Goal: Communication & Community: Participate in discussion

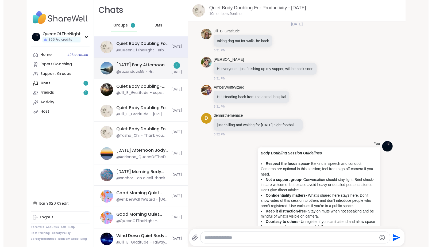
scroll to position [964, 0]
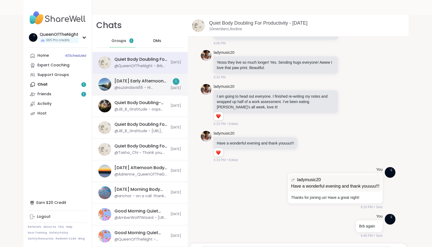
click at [147, 68] on div "@QueenOfTheNight - Brb again" at bounding box center [140, 65] width 53 height 5
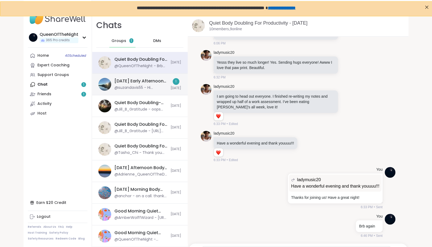
click at [146, 88] on div "@suzandavis55 - Hi Andrea, can you open a space for me in body doubling at 9:30?" at bounding box center [140, 87] width 53 height 5
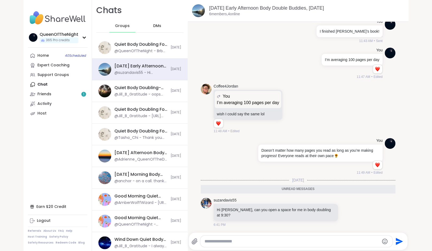
click at [259, 237] on div at bounding box center [296, 240] width 192 height 11
click at [250, 241] on textarea "Type your message" at bounding box center [291, 240] width 174 height 5
type textarea "**********"
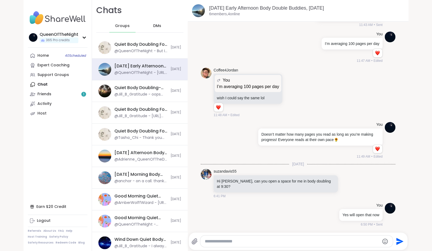
scroll to position [241, 0]
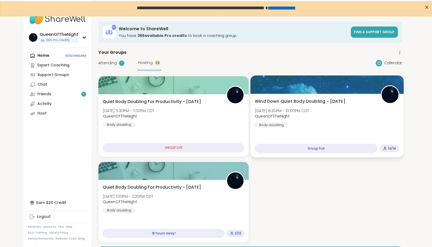
click at [312, 101] on span "Wind Down Quiet Body Doubling - [DATE]" at bounding box center [300, 101] width 91 height 6
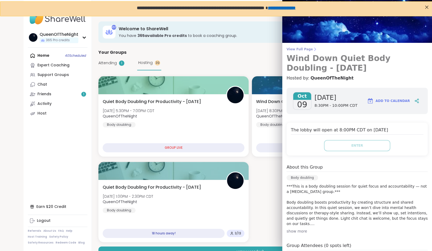
click at [299, 49] on span "View Full Page" at bounding box center [356, 49] width 141 height 4
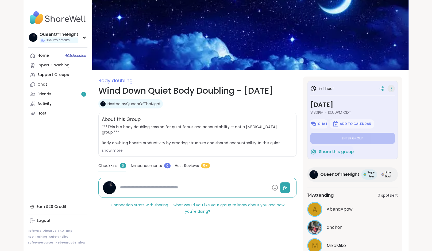
click at [390, 88] on icon at bounding box center [390, 88] width 5 height 7
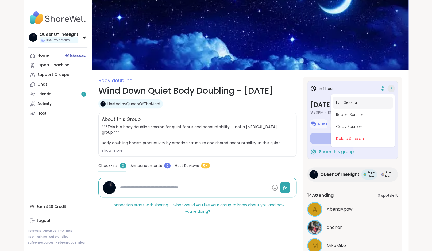
click at [363, 102] on button "Edit Session" at bounding box center [363, 102] width 60 height 12
type textarea "*"
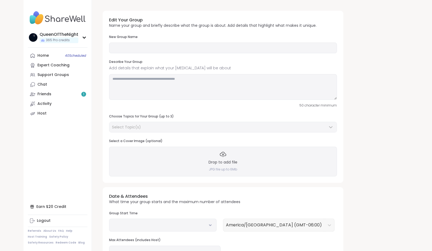
type input "**********"
type textarea "**********"
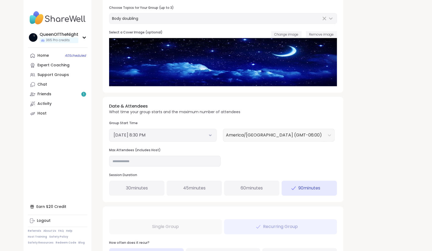
scroll to position [109, 0]
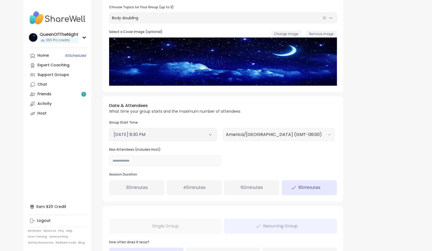
click at [135, 161] on input "**" at bounding box center [164, 160] width 111 height 11
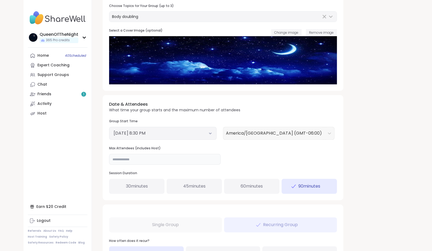
type input "**"
click at [244, 159] on div "Date & Attendees What time your group starts and the maximum number of attendee…" at bounding box center [223, 147] width 240 height 105
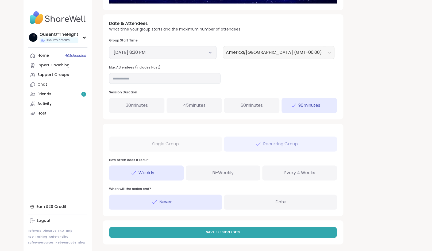
scroll to position [194, 0]
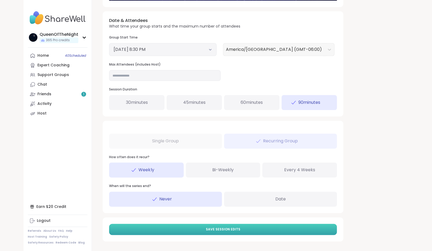
click at [222, 228] on span "Save Session Edits" at bounding box center [223, 229] width 34 height 5
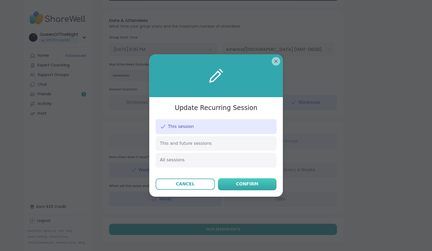
click at [239, 185] on div "Confirm" at bounding box center [247, 184] width 22 height 6
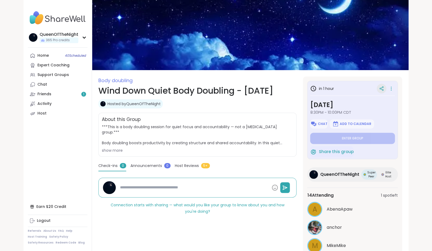
click at [382, 88] on icon at bounding box center [381, 88] width 5 height 5
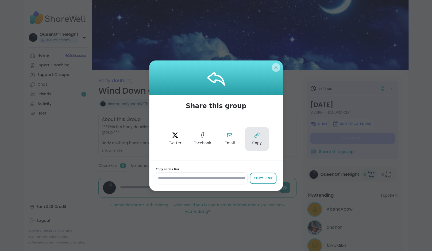
click at [257, 138] on button "Copy" at bounding box center [257, 139] width 24 height 24
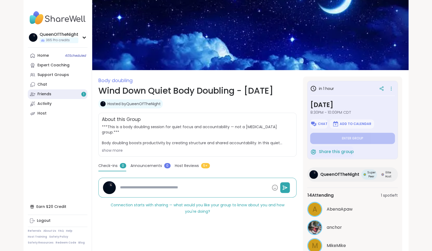
click at [58, 93] on link "Friends 1" at bounding box center [58, 94] width 60 height 10
type textarea "*"
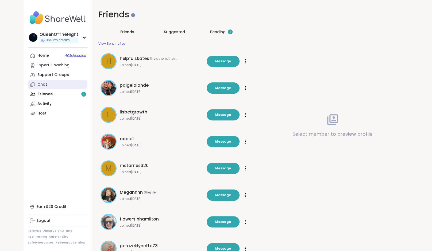
click at [52, 84] on link "Chat" at bounding box center [58, 85] width 60 height 10
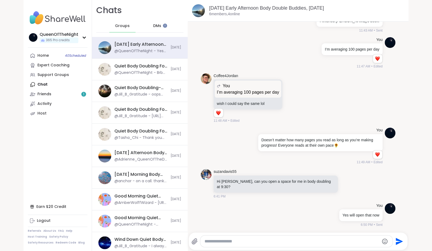
click at [268, 238] on textarea "Type your message" at bounding box center [291, 240] width 174 height 5
type textarea "**********"
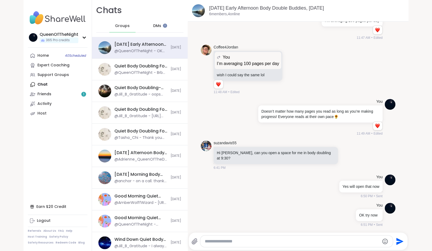
paste textarea "**********"
type textarea "**********"
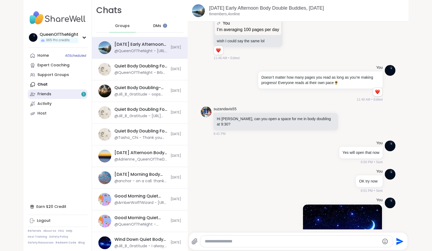
click at [41, 92] on div "Friends 1" at bounding box center [44, 93] width 14 height 5
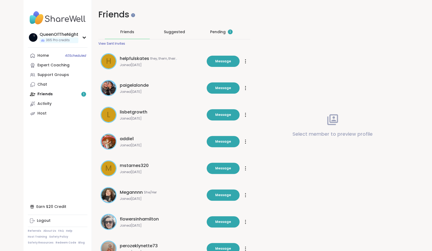
click at [215, 30] on div "Pending 1" at bounding box center [221, 31] width 22 height 5
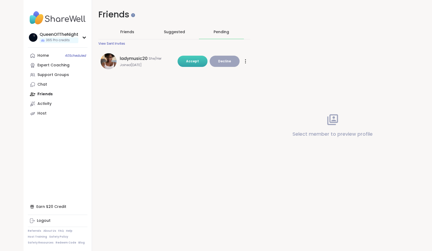
click at [191, 56] on button "Accept" at bounding box center [192, 61] width 30 height 11
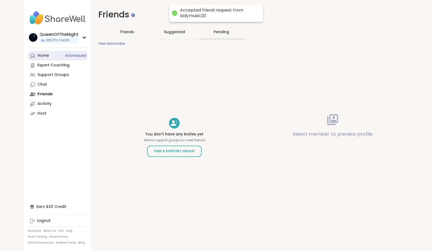
click at [60, 57] on link "Home 40 Scheduled" at bounding box center [58, 56] width 60 height 10
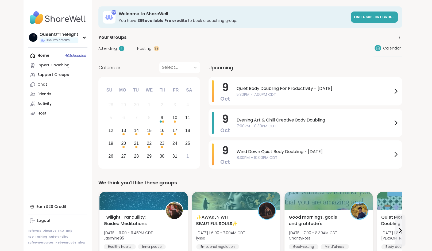
click at [105, 48] on span "Attending" at bounding box center [107, 49] width 18 height 6
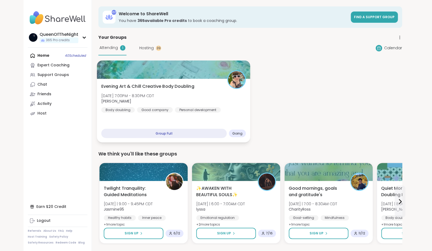
click at [181, 75] on div at bounding box center [173, 69] width 153 height 18
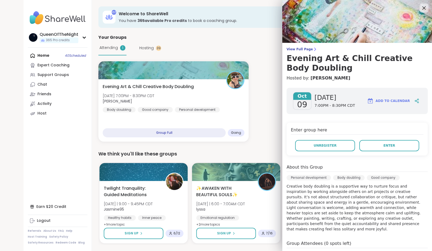
click at [420, 11] on icon at bounding box center [423, 8] width 7 height 7
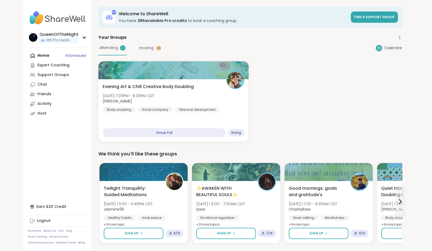
click at [144, 48] on span "Hosting" at bounding box center [146, 48] width 14 height 6
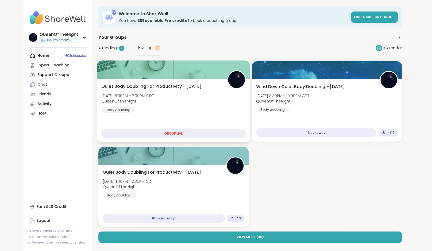
click at [198, 89] on span "Quiet Body Doubling For Productivity - [DATE]" at bounding box center [151, 86] width 100 height 6
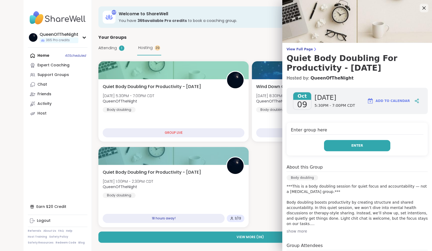
click at [372, 142] on button "Enter" at bounding box center [357, 145] width 66 height 11
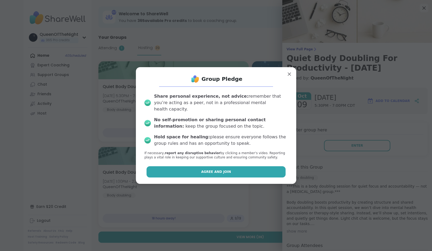
click at [246, 168] on button "Agree and Join" at bounding box center [215, 171] width 139 height 11
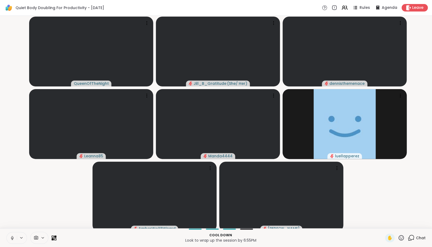
click at [14, 240] on icon at bounding box center [12, 237] width 5 height 5
click at [411, 241] on icon at bounding box center [410, 237] width 7 height 7
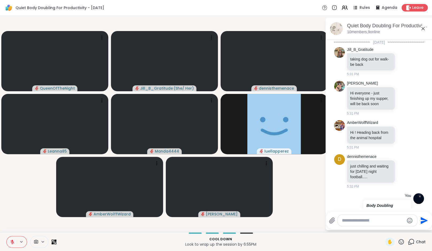
scroll to position [1701, 0]
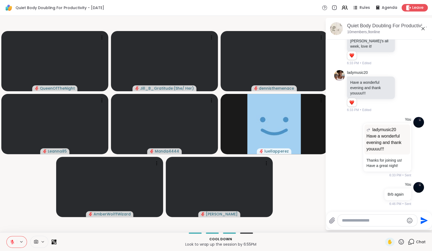
click at [363, 223] on div at bounding box center [376, 219] width 79 height 11
click at [365, 219] on textarea "Type your message" at bounding box center [373, 219] width 62 height 5
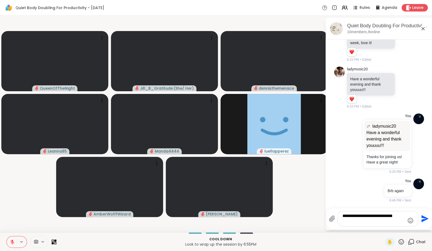
type textarea "**********"
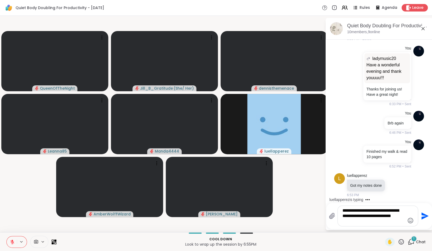
scroll to position [1772, 0]
type textarea "**********"
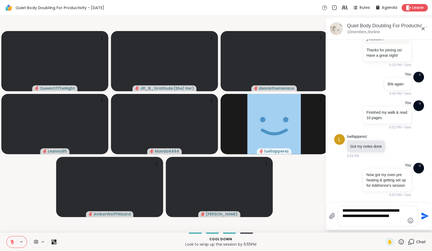
type textarea "**********"
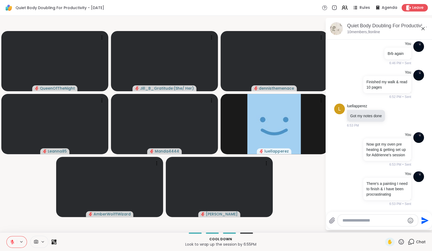
scroll to position [1853, 0]
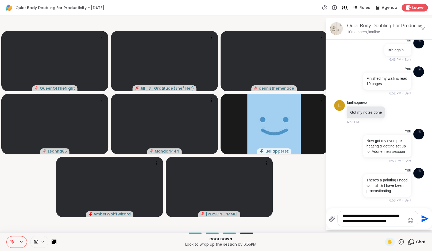
type textarea "**********"
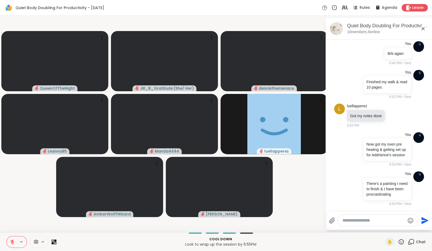
scroll to position [1897, 0]
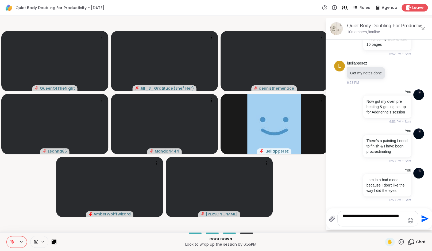
type textarea "**********"
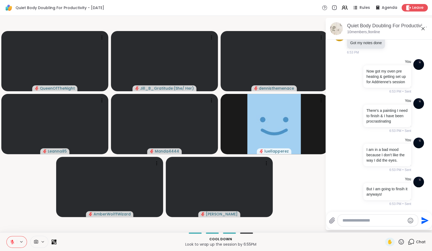
scroll to position [1931, 0]
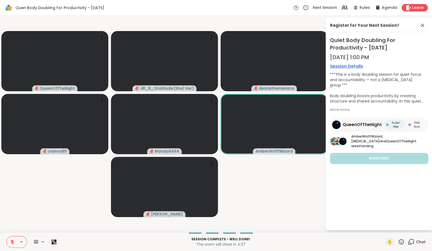
click at [13, 241] on icon at bounding box center [12, 241] width 5 height 5
click at [13, 239] on icon at bounding box center [12, 241] width 5 height 5
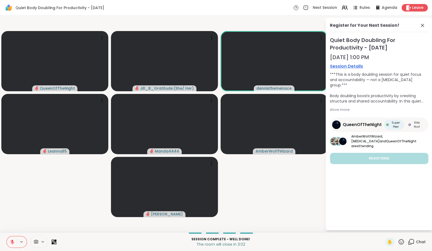
click at [11, 242] on icon at bounding box center [12, 242] width 4 height 4
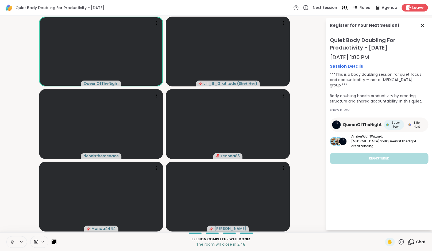
click at [11, 242] on icon at bounding box center [12, 242] width 3 height 2
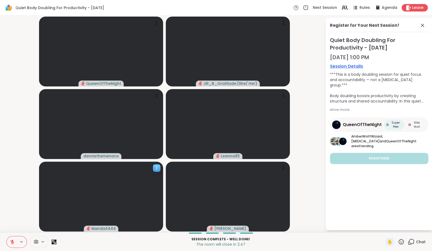
click at [61, 174] on div at bounding box center [101, 196] width 124 height 70
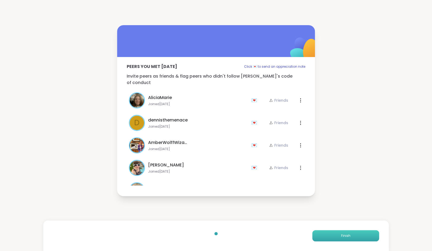
click at [360, 235] on button "Finish" at bounding box center [345, 235] width 67 height 11
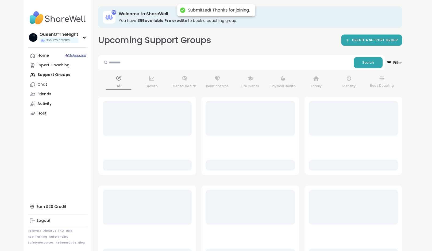
click at [360, 235] on div at bounding box center [352, 241] width 89 height 35
click at [47, 59] on link "Home 40 Scheduled" at bounding box center [58, 56] width 60 height 10
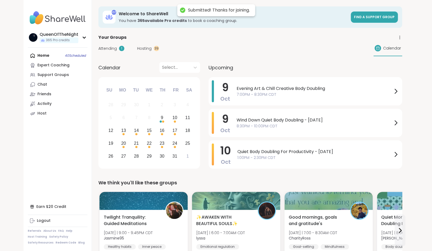
click at [117, 46] on div "Attending 1" at bounding box center [111, 49] width 26 height 6
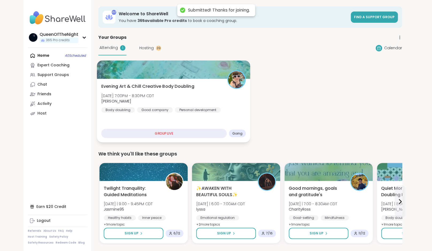
click at [213, 97] on div "Evening Art & Chill Creative Body Doubling [DATE] 7:00PM - 8:30PM CDT [PERSON_N…" at bounding box center [173, 97] width 145 height 29
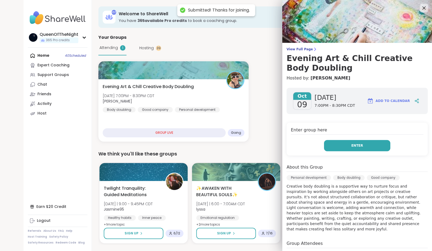
click at [359, 143] on button "Enter" at bounding box center [357, 145] width 66 height 11
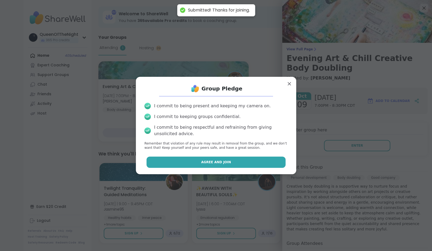
click at [167, 161] on button "Agree and Join" at bounding box center [215, 161] width 139 height 11
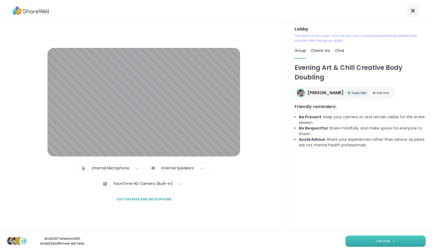
click at [370, 243] on button "Join now" at bounding box center [385, 240] width 80 height 11
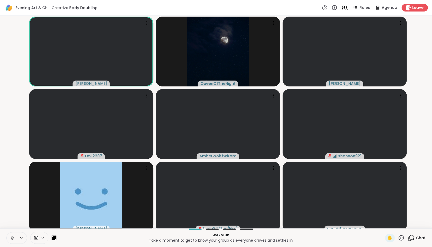
click at [11, 240] on icon at bounding box center [12, 237] width 5 height 5
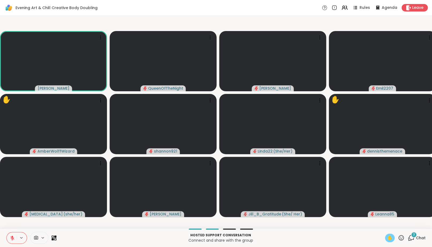
click at [389, 240] on span "✋" at bounding box center [389, 237] width 5 height 6
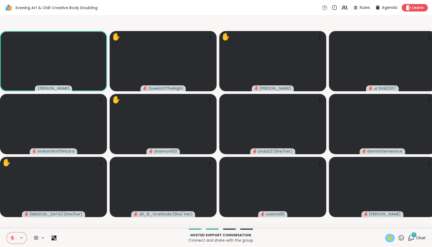
click at [11, 240] on icon at bounding box center [12, 237] width 5 height 5
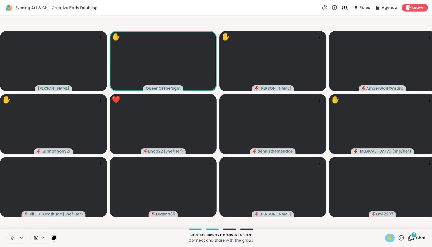
click at [11, 240] on icon at bounding box center [12, 237] width 5 height 5
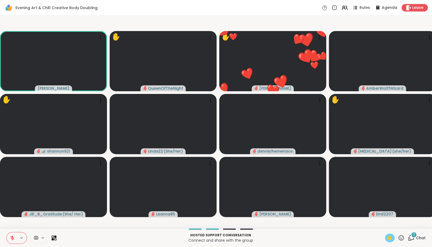
click at [390, 241] on span "✋" at bounding box center [389, 237] width 5 height 6
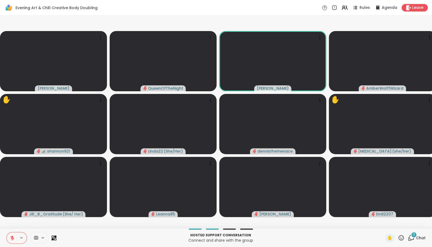
click at [404, 241] on icon at bounding box center [400, 237] width 7 height 7
click at [388, 226] on span "❤️" at bounding box center [384, 223] width 5 height 6
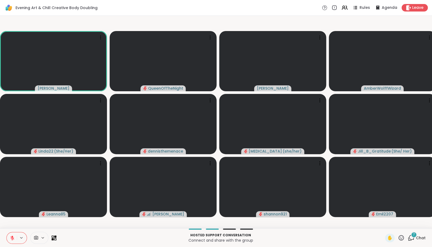
click at [11, 239] on icon at bounding box center [12, 238] width 4 height 4
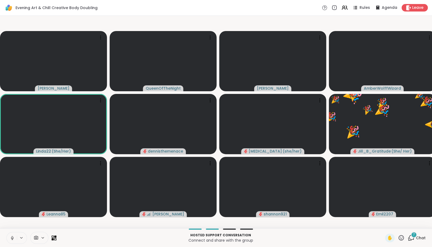
click at [15, 240] on icon at bounding box center [12, 237] width 5 height 5
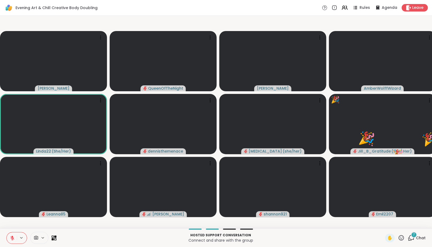
click at [120, 226] on video-player-container "[PERSON_NAME] [PERSON_NAME] Linda22 ( She/Her ) dennisthemenace [MEDICAL_DATA] …" at bounding box center [215, 122] width 425 height 208
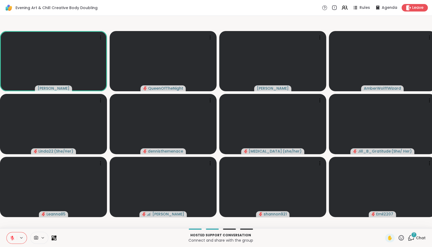
click at [11, 239] on icon at bounding box center [12, 238] width 4 height 4
click at [10, 240] on icon at bounding box center [12, 237] width 5 height 5
click at [83, 242] on p "Connect and share with the group" at bounding box center [221, 239] width 322 height 5
click at [13, 239] on icon at bounding box center [12, 238] width 4 height 4
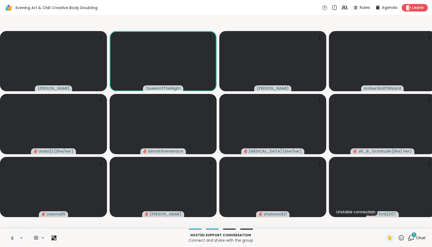
click at [13, 240] on icon at bounding box center [12, 237] width 5 height 5
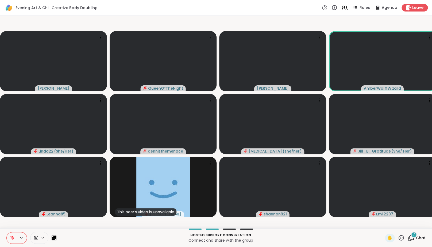
click at [13, 239] on icon at bounding box center [12, 238] width 4 height 4
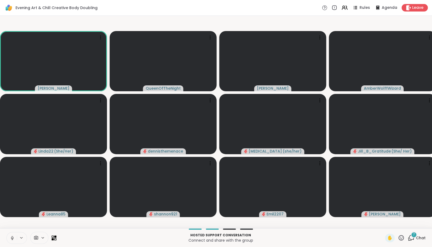
click at [14, 240] on icon at bounding box center [12, 237] width 5 height 5
